Goal: Transaction & Acquisition: Book appointment/travel/reservation

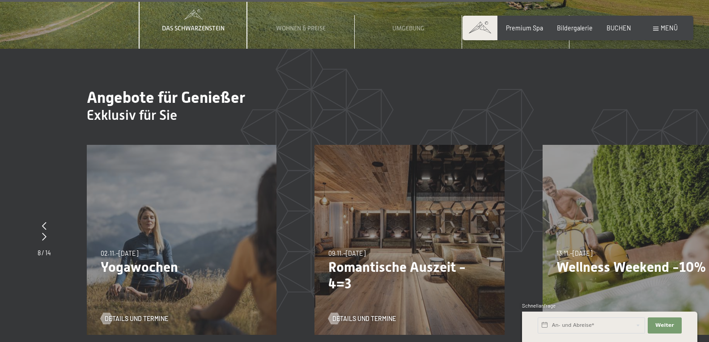
scroll to position [2954, 0]
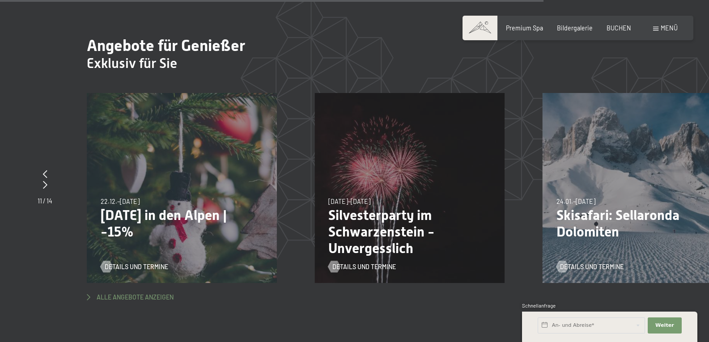
click at [154, 293] on span "Alle Angebote anzeigen" at bounding box center [135, 297] width 77 height 9
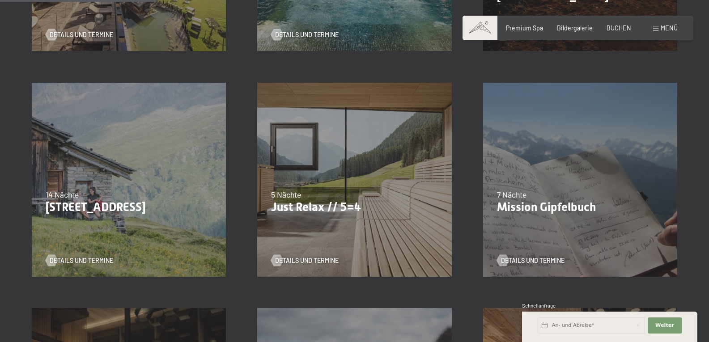
scroll to position [403, 0]
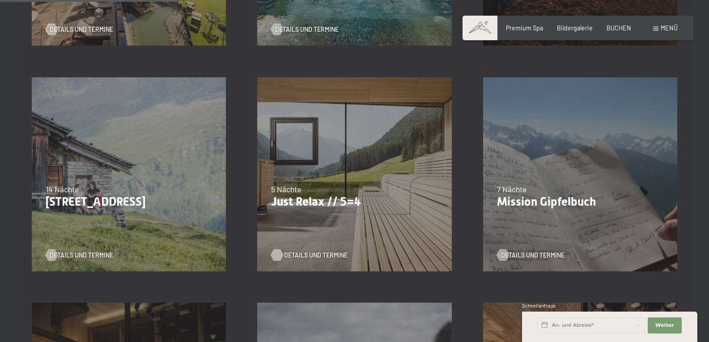
click at [327, 256] on span "Details und Termine" at bounding box center [316, 255] width 64 height 9
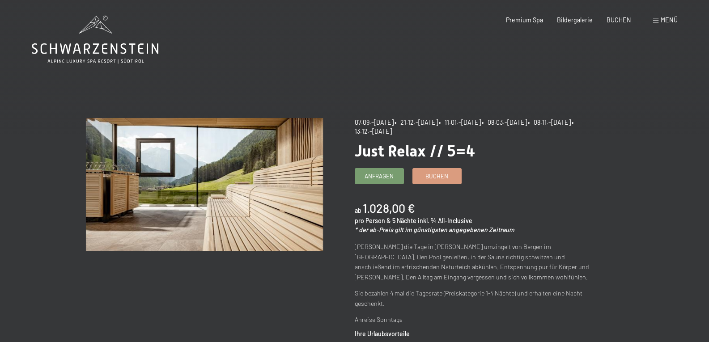
click at [92, 44] on icon at bounding box center [95, 40] width 127 height 48
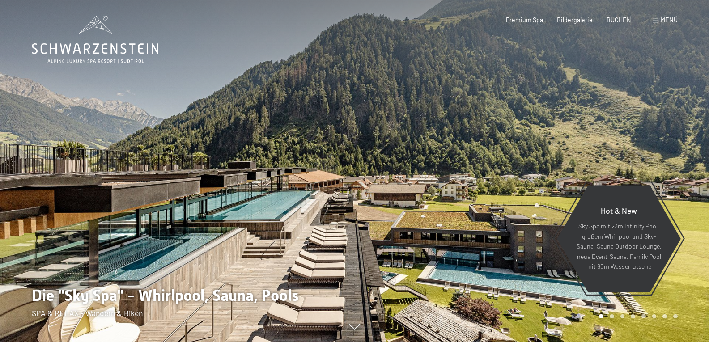
click at [669, 19] on span "Menü" at bounding box center [669, 20] width 17 height 8
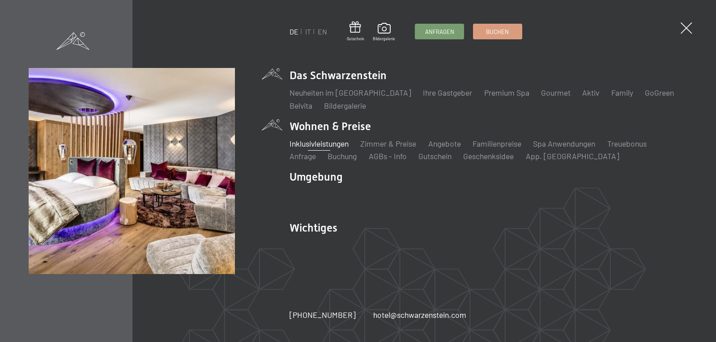
click at [339, 144] on link "Inklusivleistungen" at bounding box center [319, 144] width 59 height 10
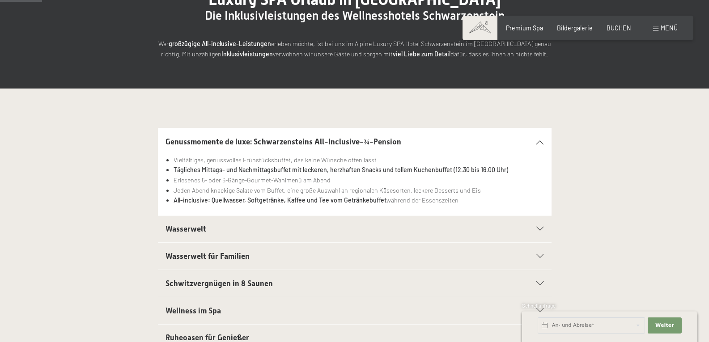
scroll to position [134, 0]
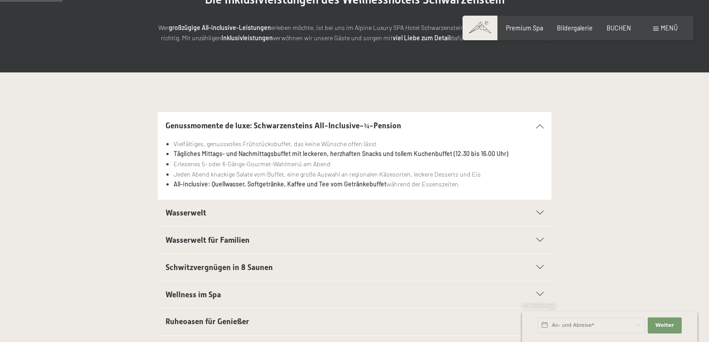
click at [542, 212] on icon at bounding box center [540, 213] width 7 height 4
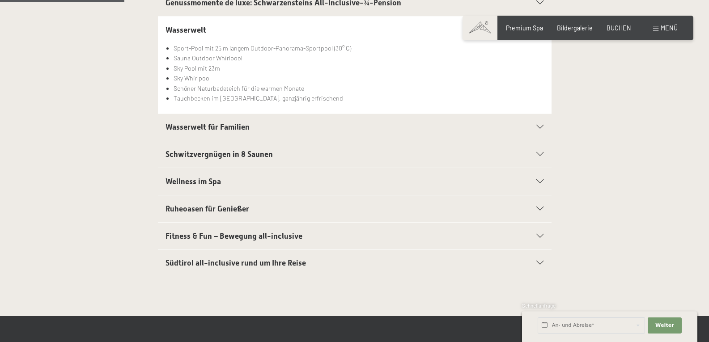
scroll to position [269, 0]
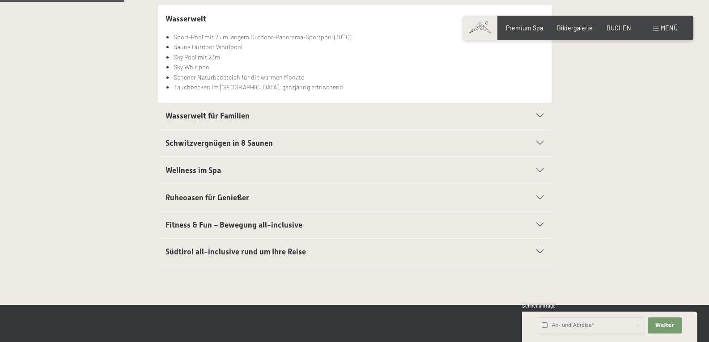
click at [542, 224] on icon at bounding box center [540, 225] width 7 height 4
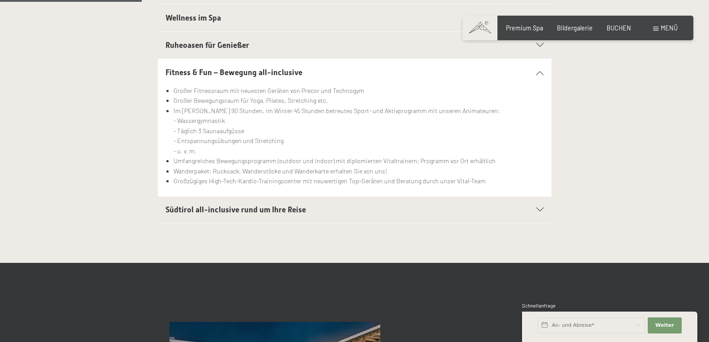
scroll to position [403, 0]
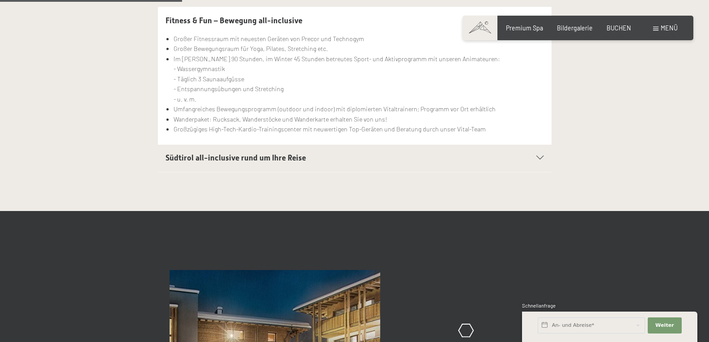
click at [540, 157] on icon at bounding box center [540, 158] width 7 height 4
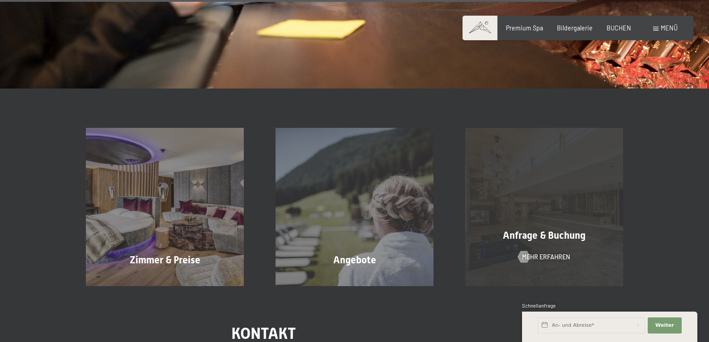
scroll to position [1343, 0]
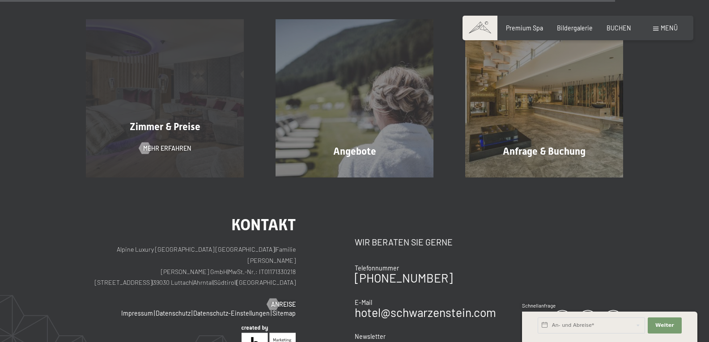
click at [173, 129] on span "Zimmer & Preise" at bounding box center [165, 126] width 71 height 11
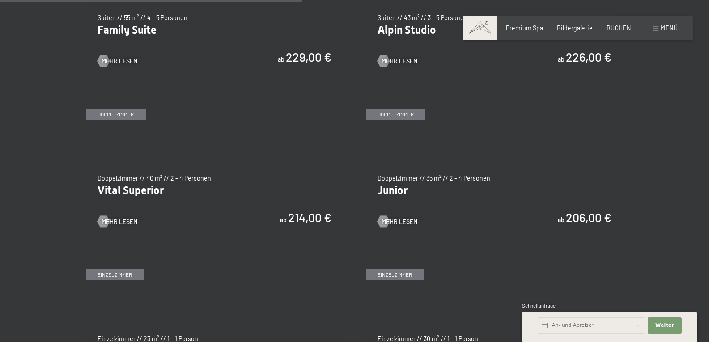
scroll to position [1074, 0]
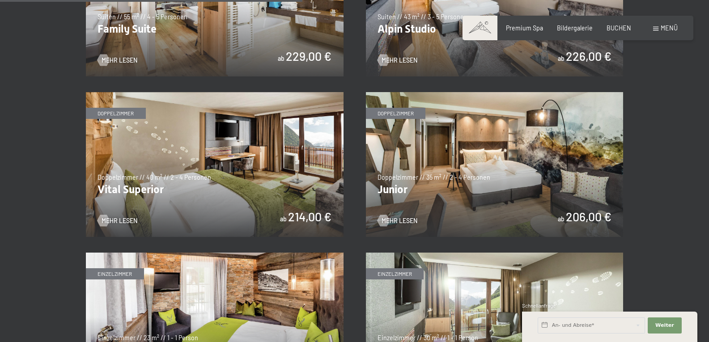
click at [181, 213] on img at bounding box center [215, 164] width 258 height 145
click at [473, 203] on img at bounding box center [495, 164] width 258 height 145
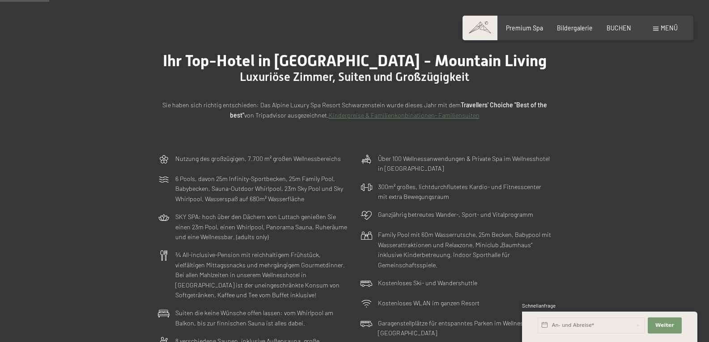
scroll to position [224, 0]
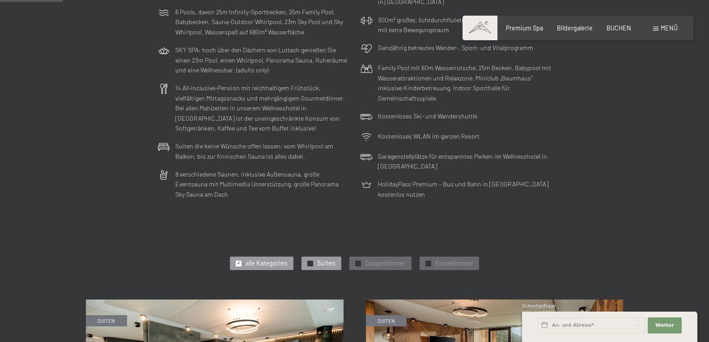
click at [335, 262] on span "Suiten" at bounding box center [326, 263] width 18 height 9
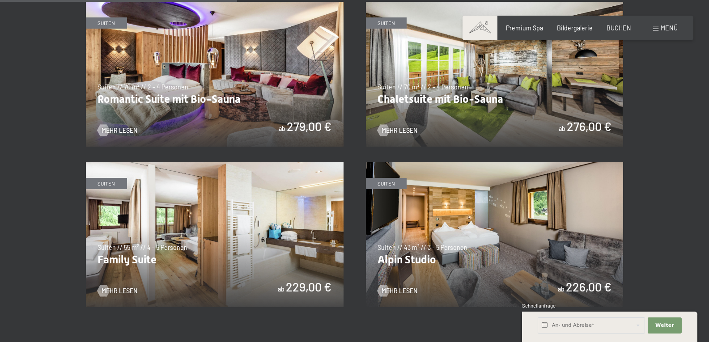
scroll to position [761, 0]
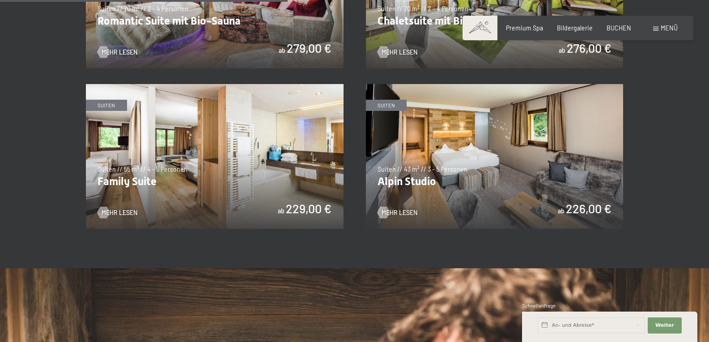
click at [205, 206] on img at bounding box center [215, 156] width 258 height 145
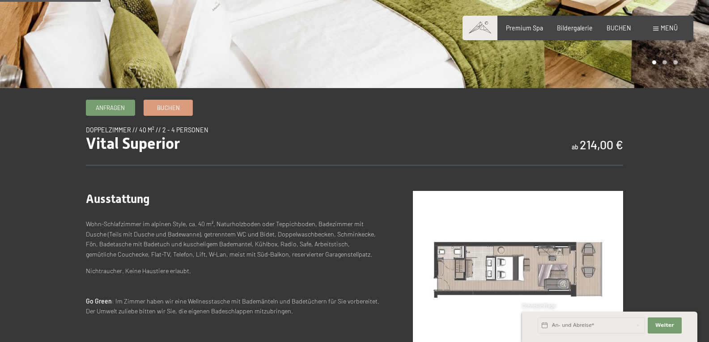
scroll to position [269, 0]
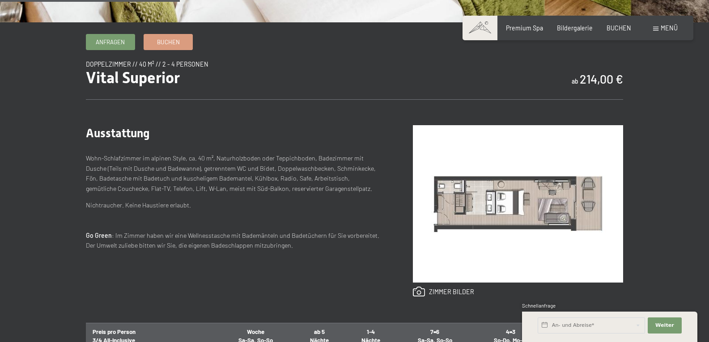
click at [469, 205] on img at bounding box center [518, 204] width 210 height 158
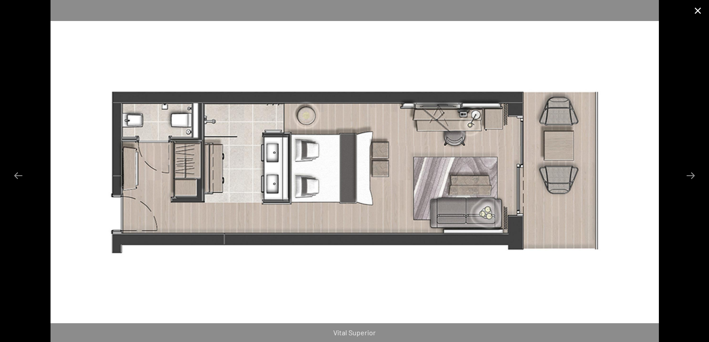
click at [696, 10] on button "Close gallery" at bounding box center [698, 10] width 22 height 21
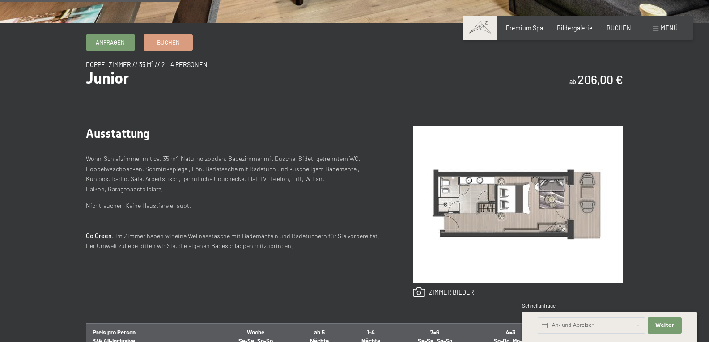
scroll to position [269, 0]
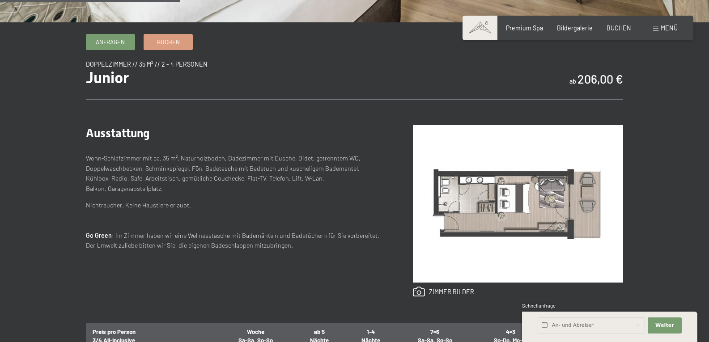
click at [489, 208] on img at bounding box center [518, 204] width 210 height 158
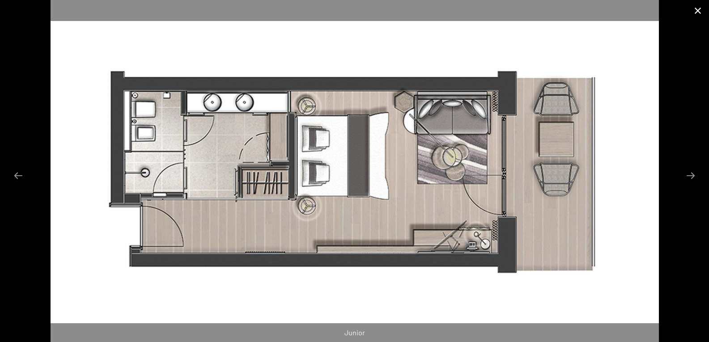
click at [700, 9] on button "Close gallery" at bounding box center [698, 10] width 22 height 21
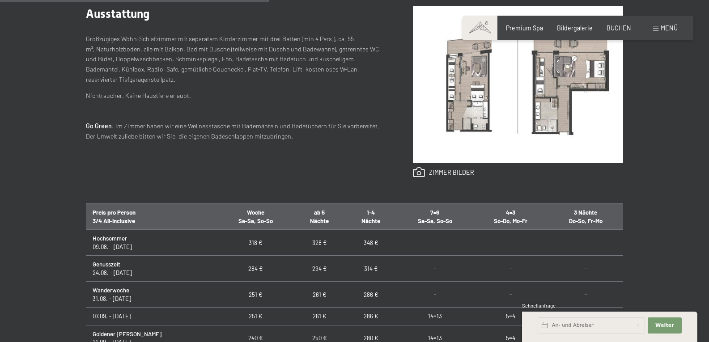
scroll to position [403, 0]
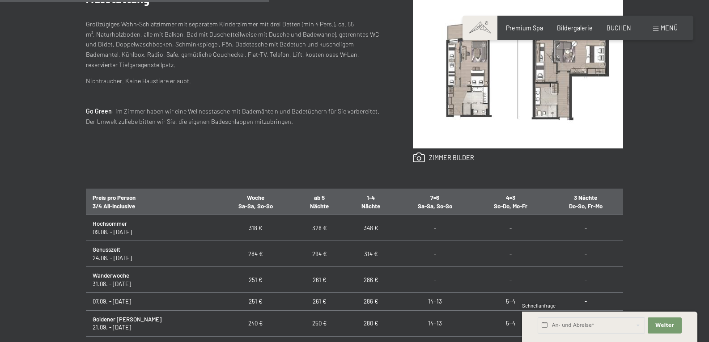
click at [469, 83] on img at bounding box center [518, 70] width 210 height 158
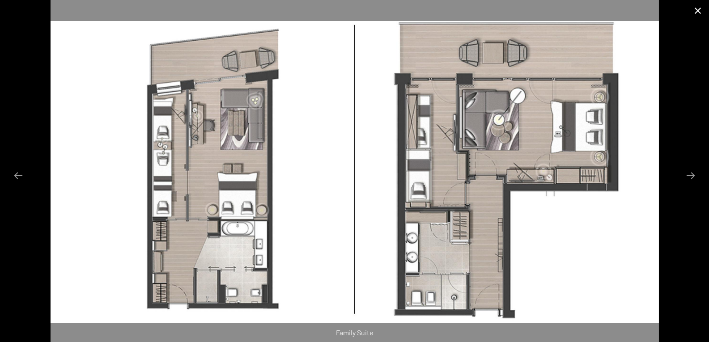
click at [697, 9] on button "Close gallery" at bounding box center [698, 10] width 22 height 21
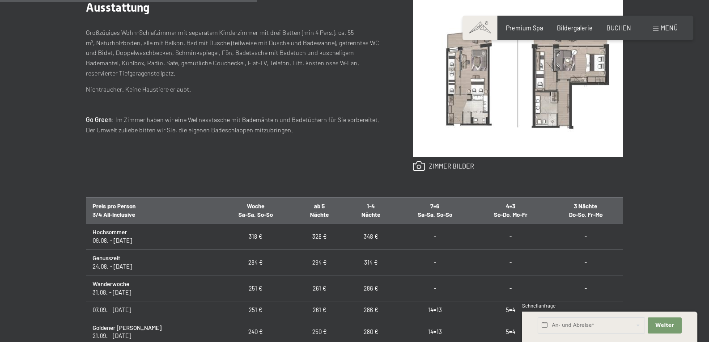
scroll to position [358, 0]
